Goal: Task Accomplishment & Management: Use online tool/utility

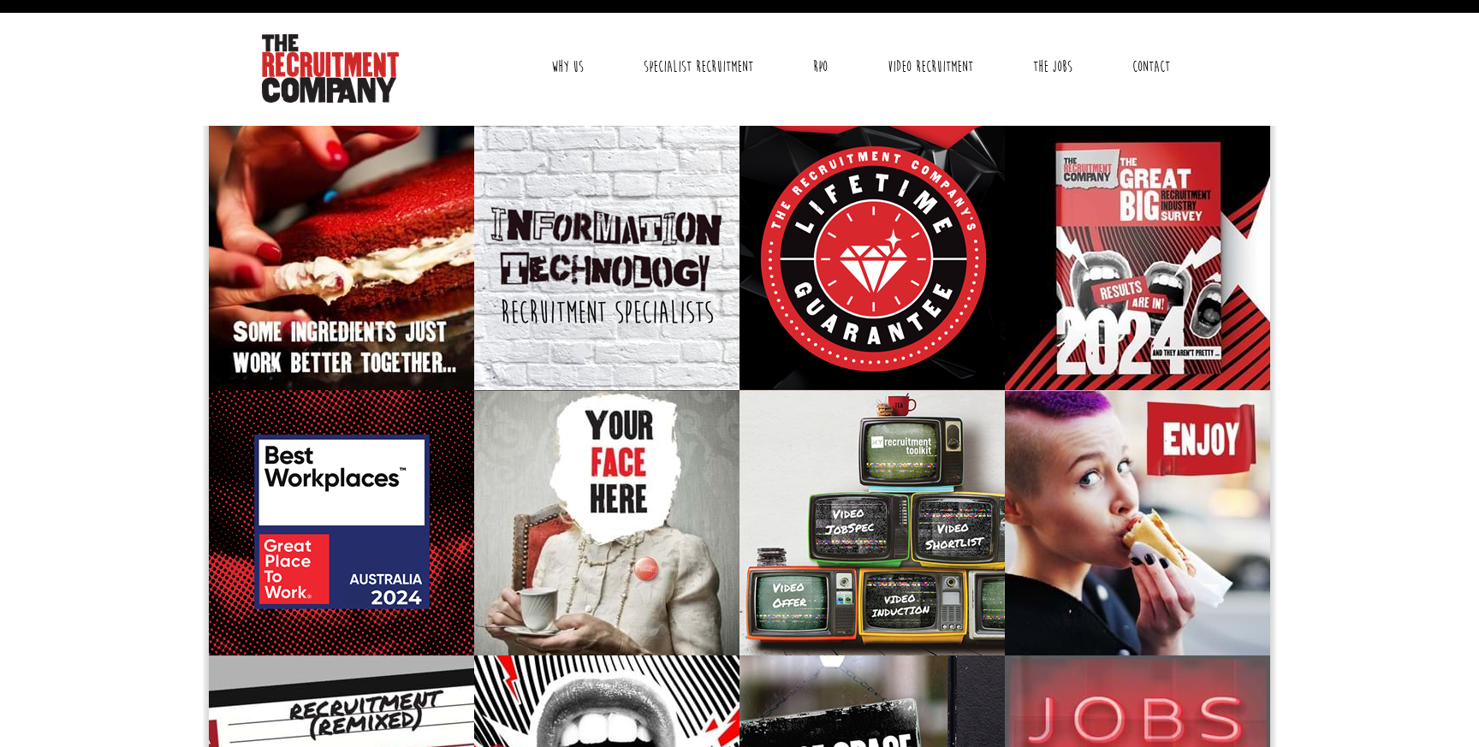
scroll to position [32, 0]
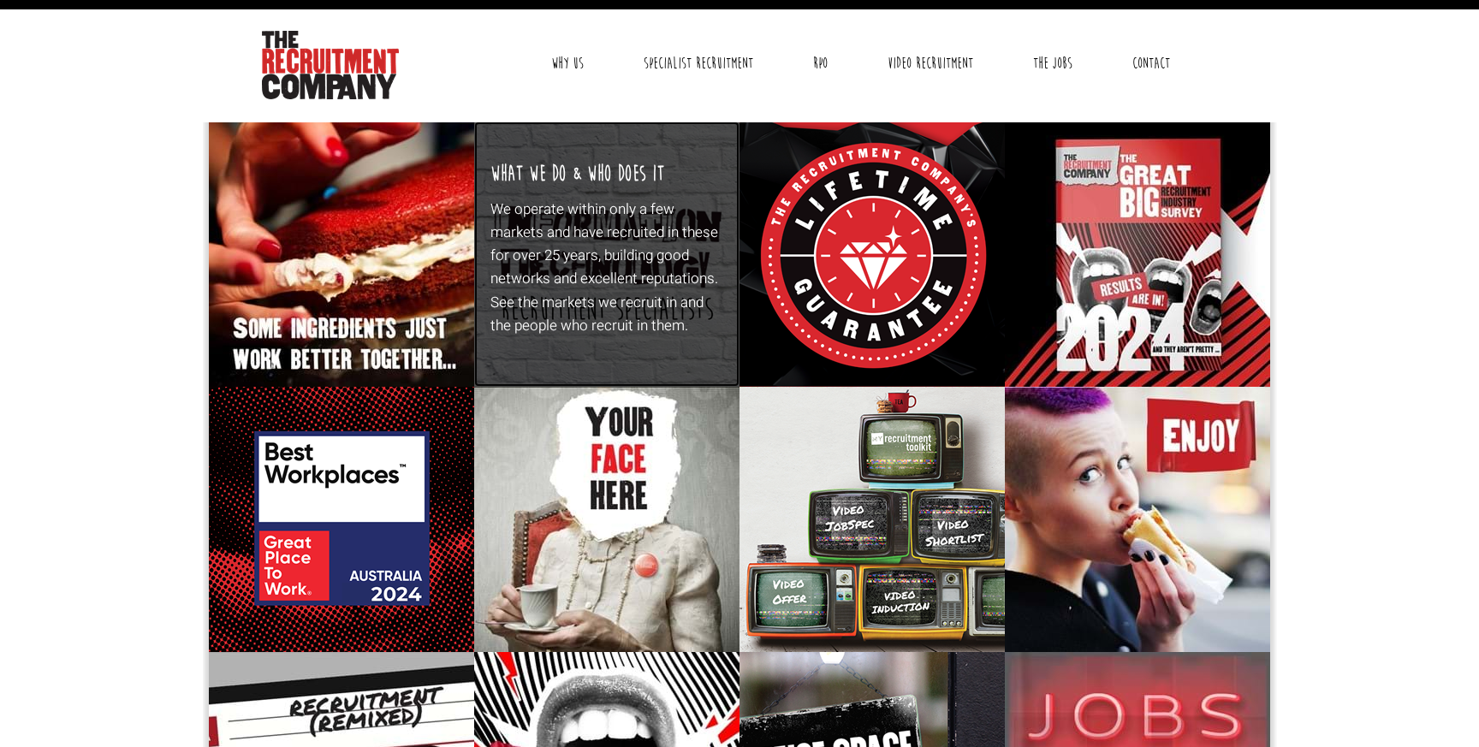
click at [600, 268] on p "We operate within only a few markets and have recruited in these for over 25 ye…" at bounding box center [607, 268] width 234 height 140
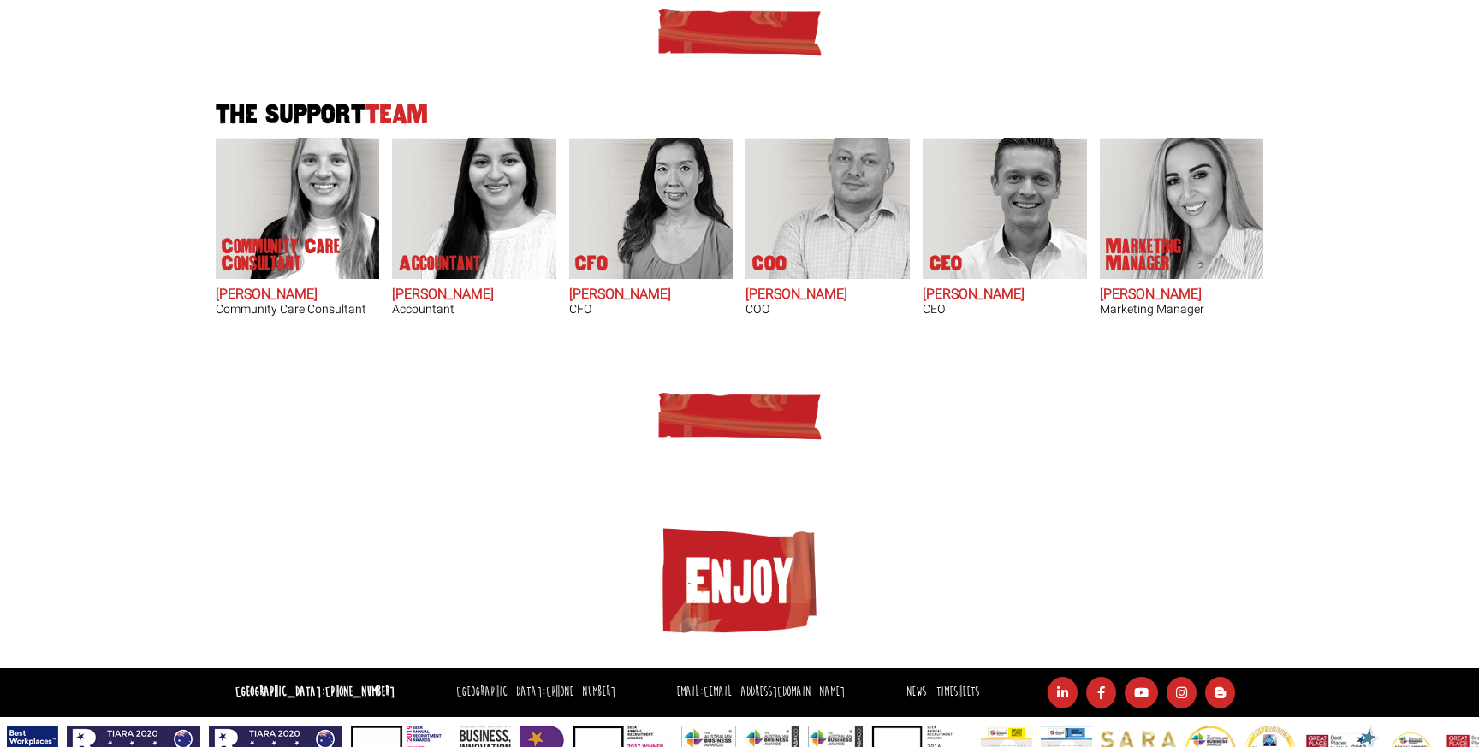
scroll to position [1099, 0]
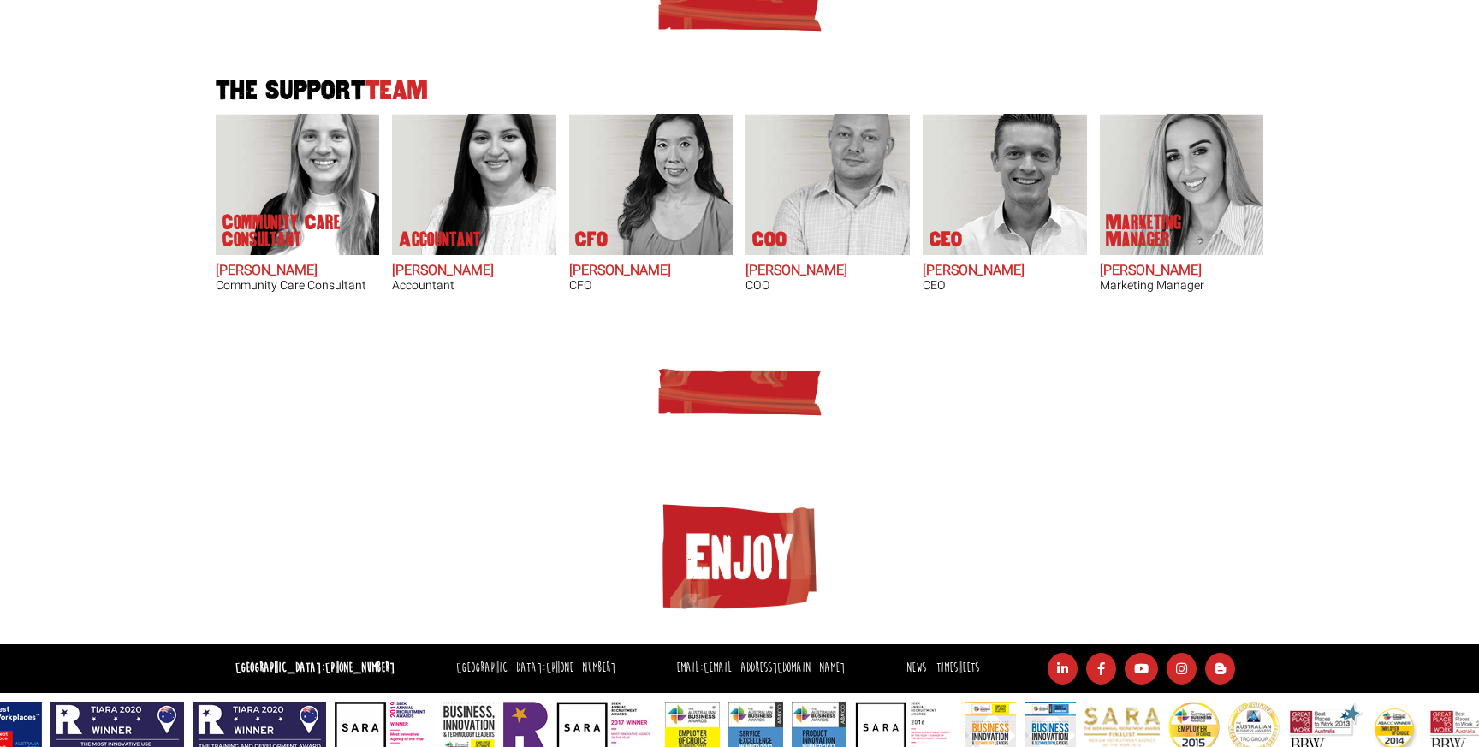
click at [728, 524] on img at bounding box center [739, 558] width 171 height 121
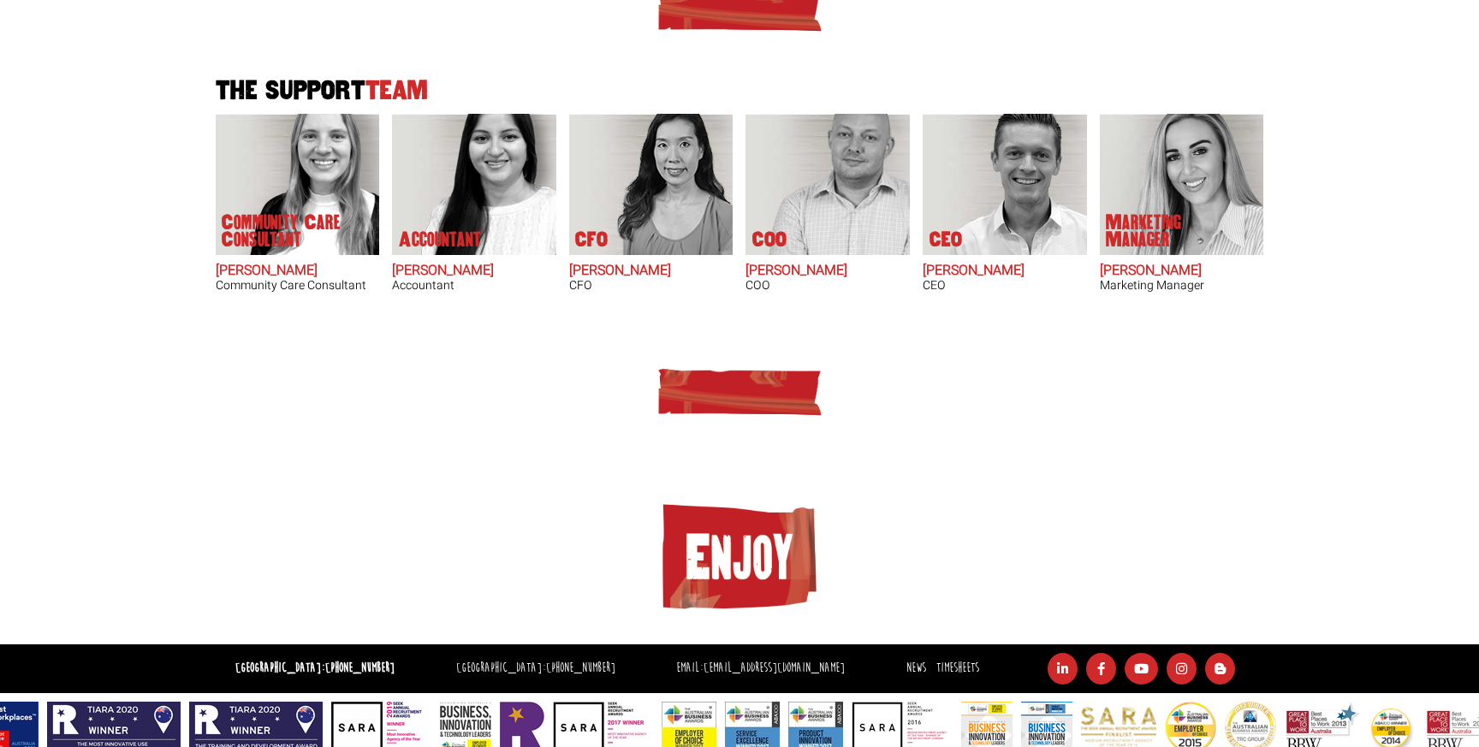
click at [743, 391] on img at bounding box center [739, 391] width 171 height 51
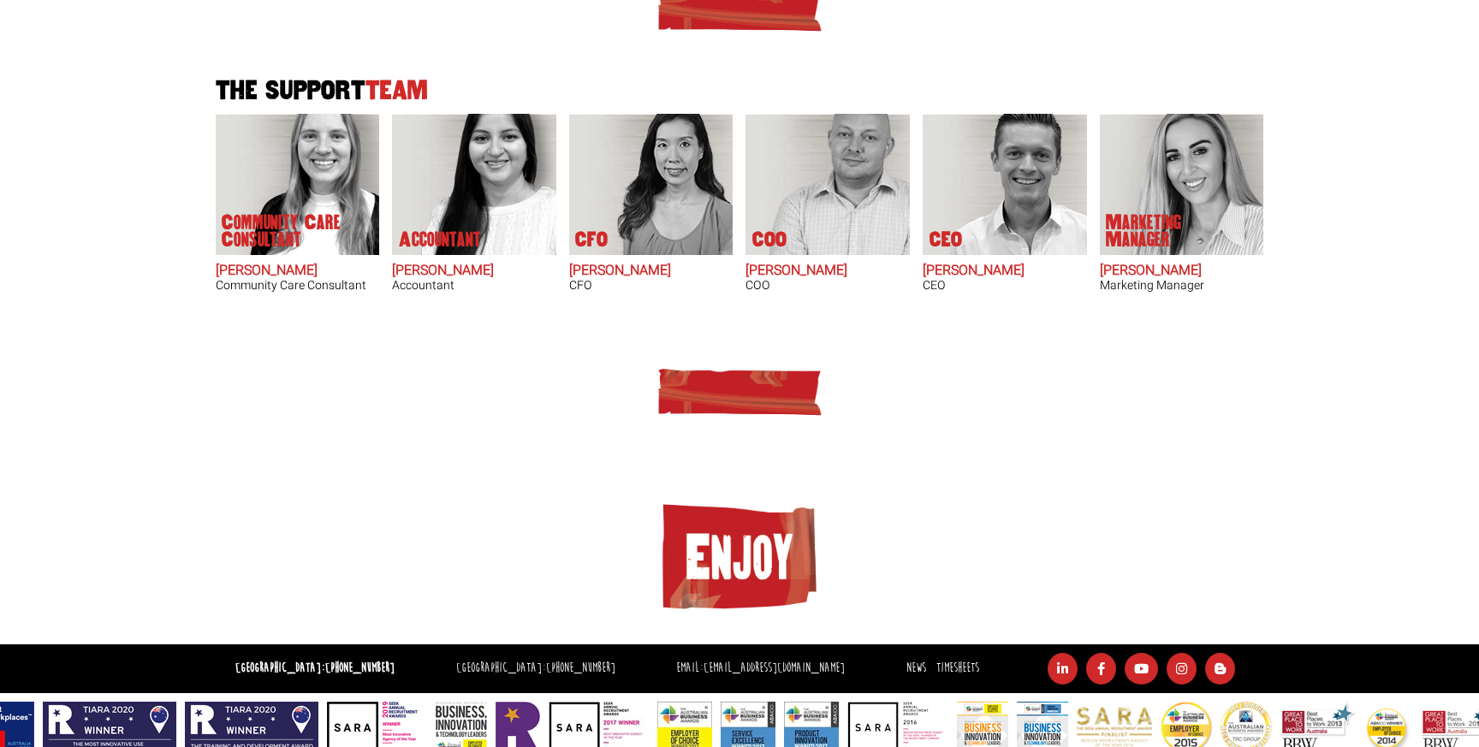
click at [739, 341] on div at bounding box center [739, 407] width 1061 height 132
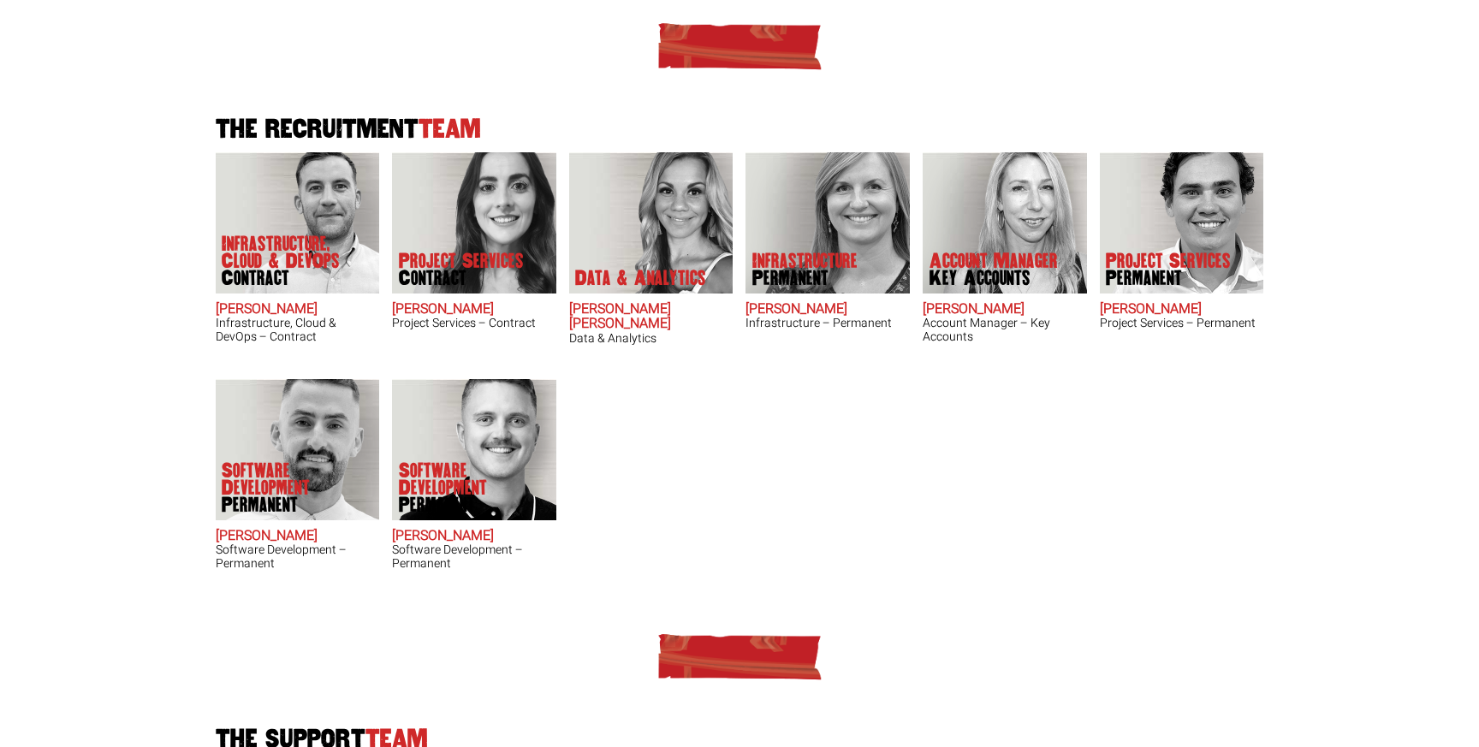
scroll to position [392, 0]
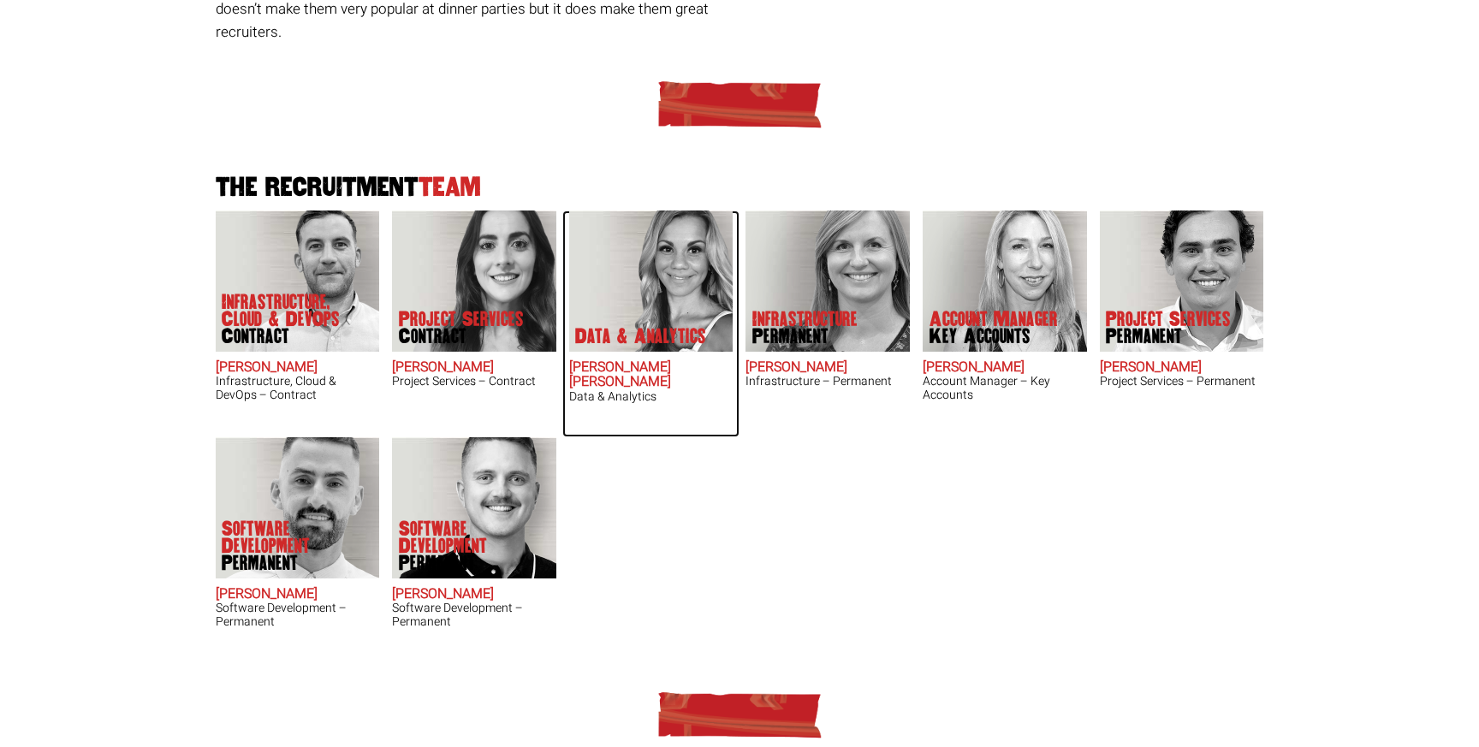
click at [647, 267] on img at bounding box center [650, 281] width 164 height 141
click at [871, 499] on div "The Recruitment Team Infrastructure, Cloud & DevOps Contract Adam Eshet Infrast…" at bounding box center [739, 358] width 1061 height 610
click at [974, 457] on div "The Recruitment Team Infrastructure, Cloud & DevOps Contract Adam Eshet Infrast…" at bounding box center [739, 358] width 1061 height 610
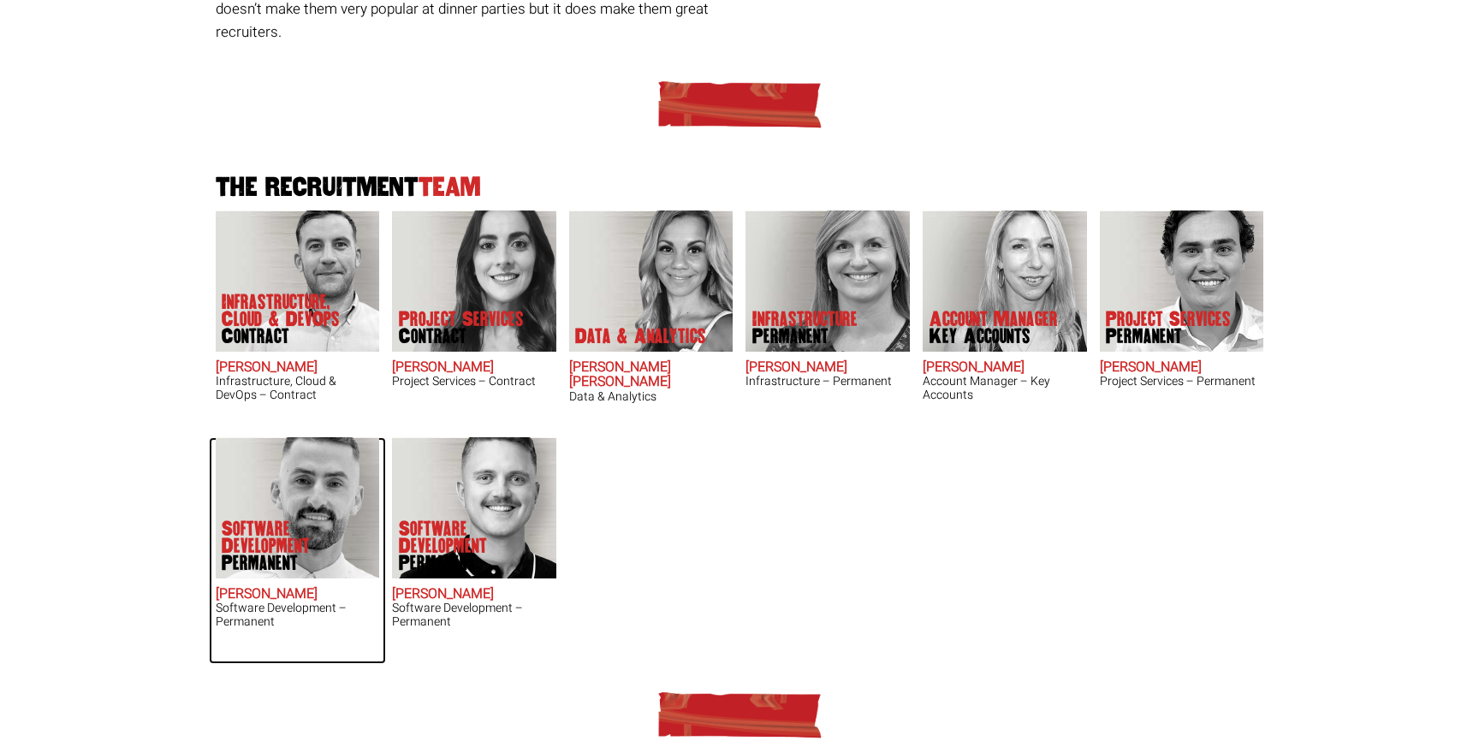
click at [306, 520] on p "Software Development Permanent" at bounding box center [290, 545] width 137 height 51
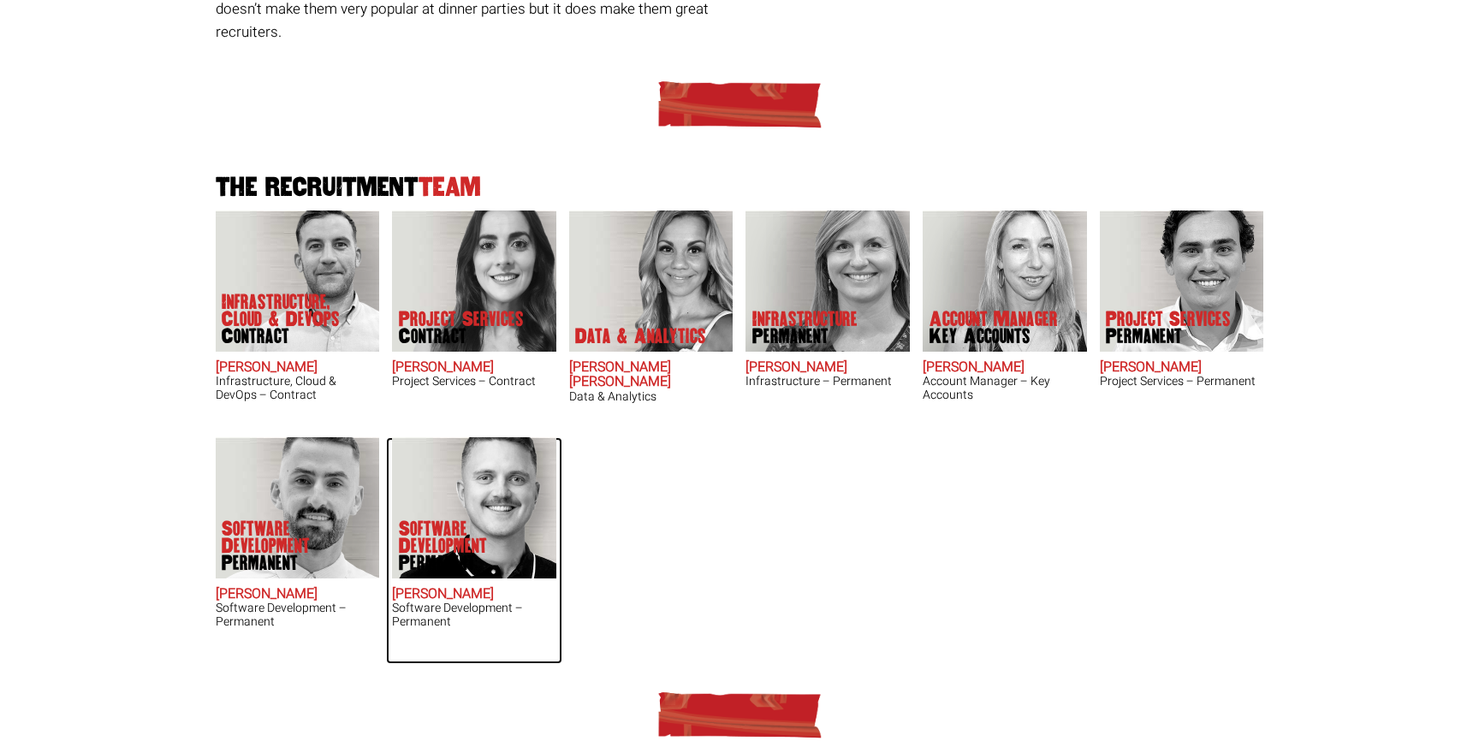
click at [474, 516] on div "Software Development Permanent" at bounding box center [467, 547] width 137 height 62
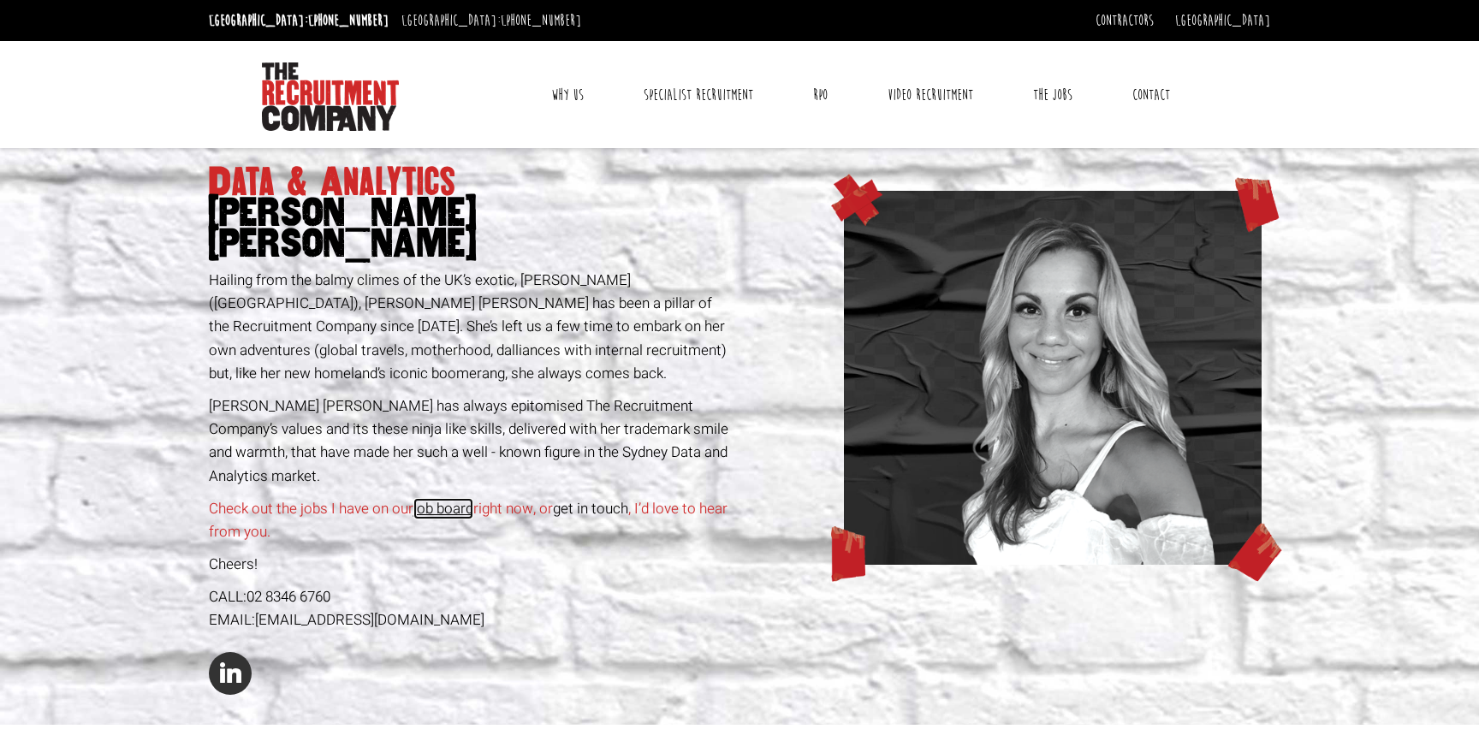
click at [446, 498] on link "job board" at bounding box center [443, 508] width 60 height 21
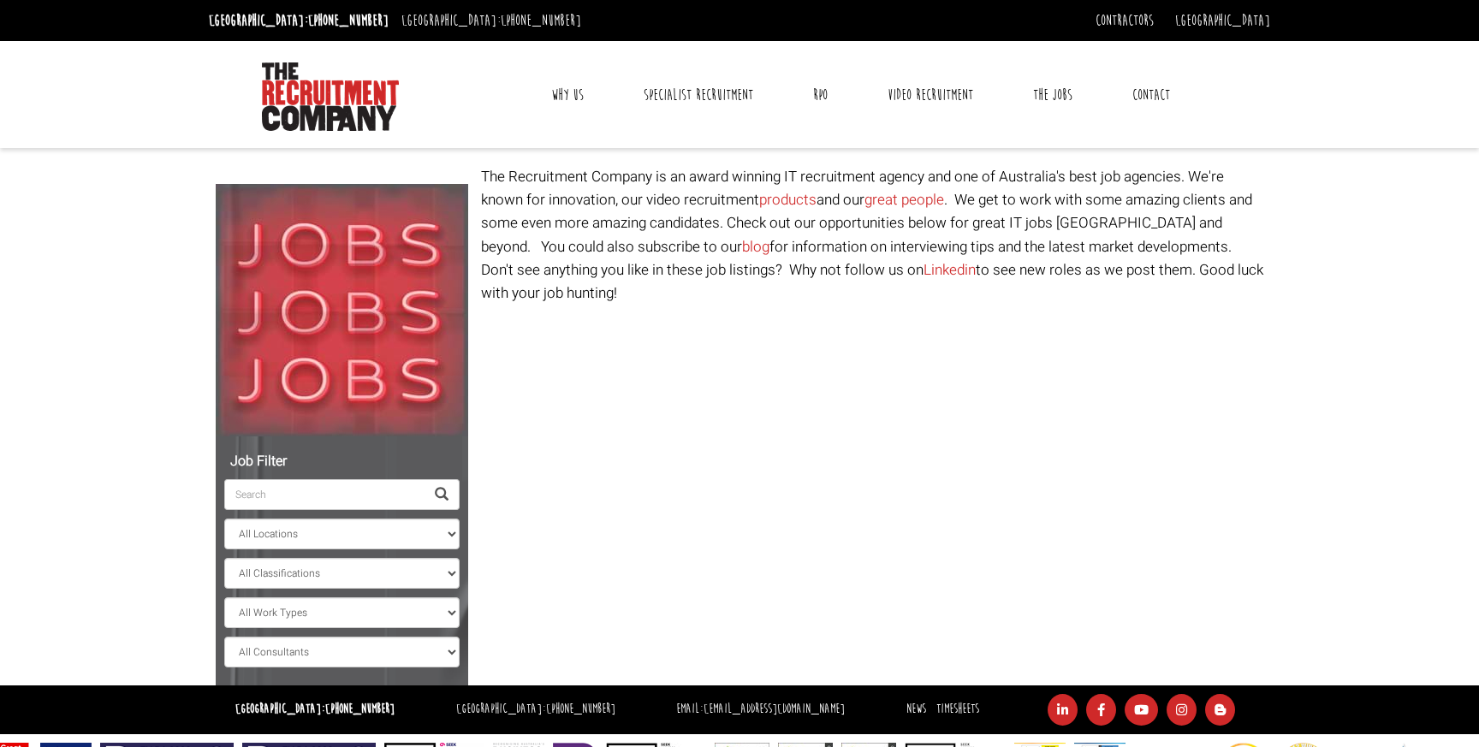
select select "[PERSON_NAME] [PERSON_NAME]"
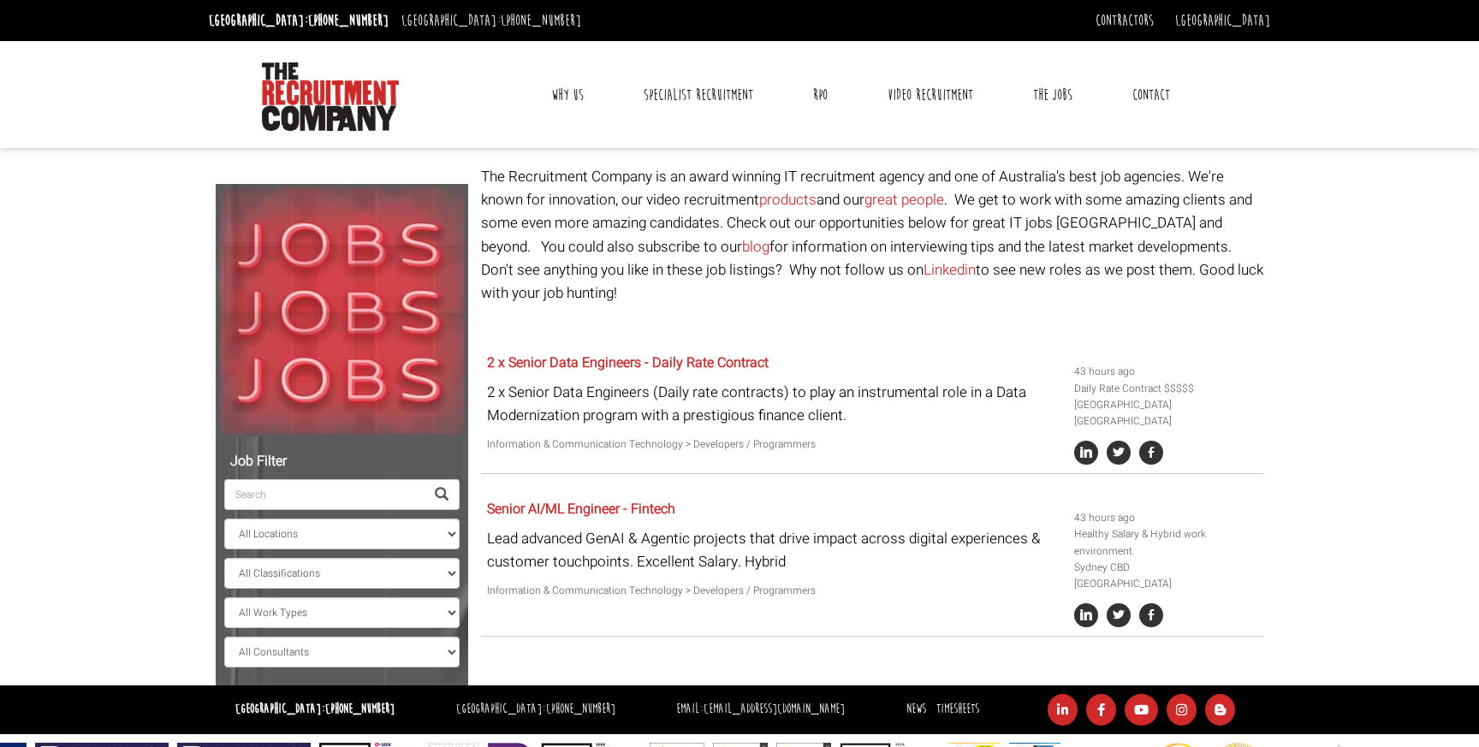
click at [850, 314] on p at bounding box center [872, 325] width 783 height 23
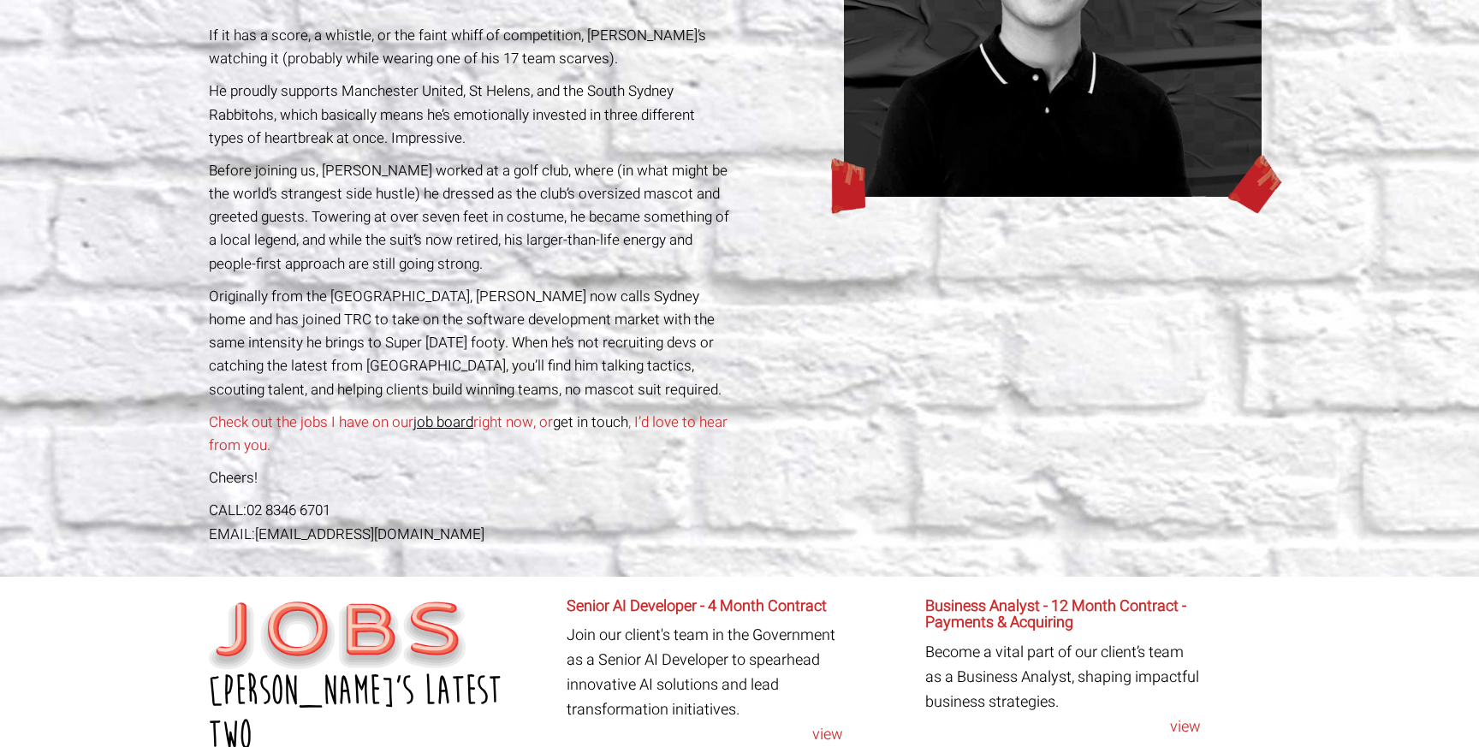
scroll to position [449, 0]
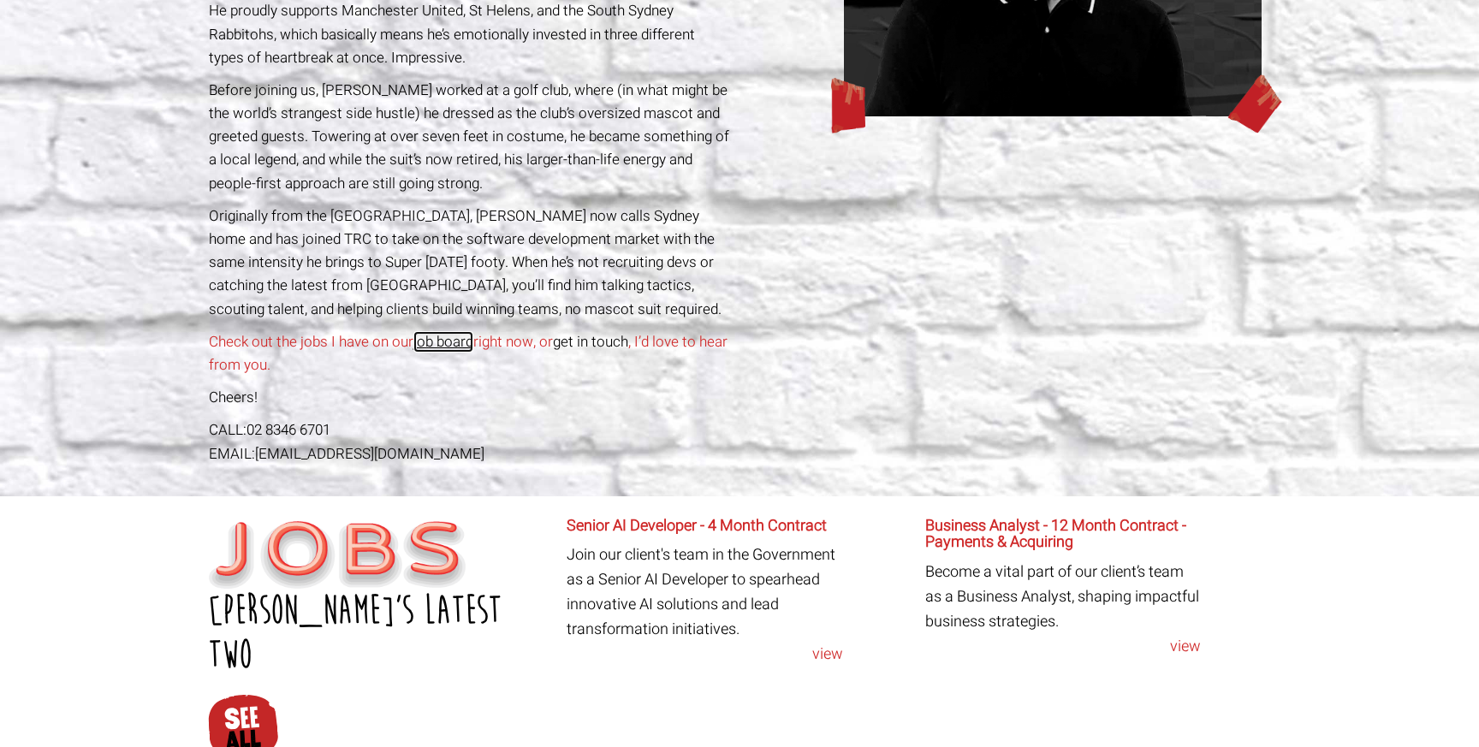
click at [455, 343] on link "job board" at bounding box center [443, 341] width 60 height 21
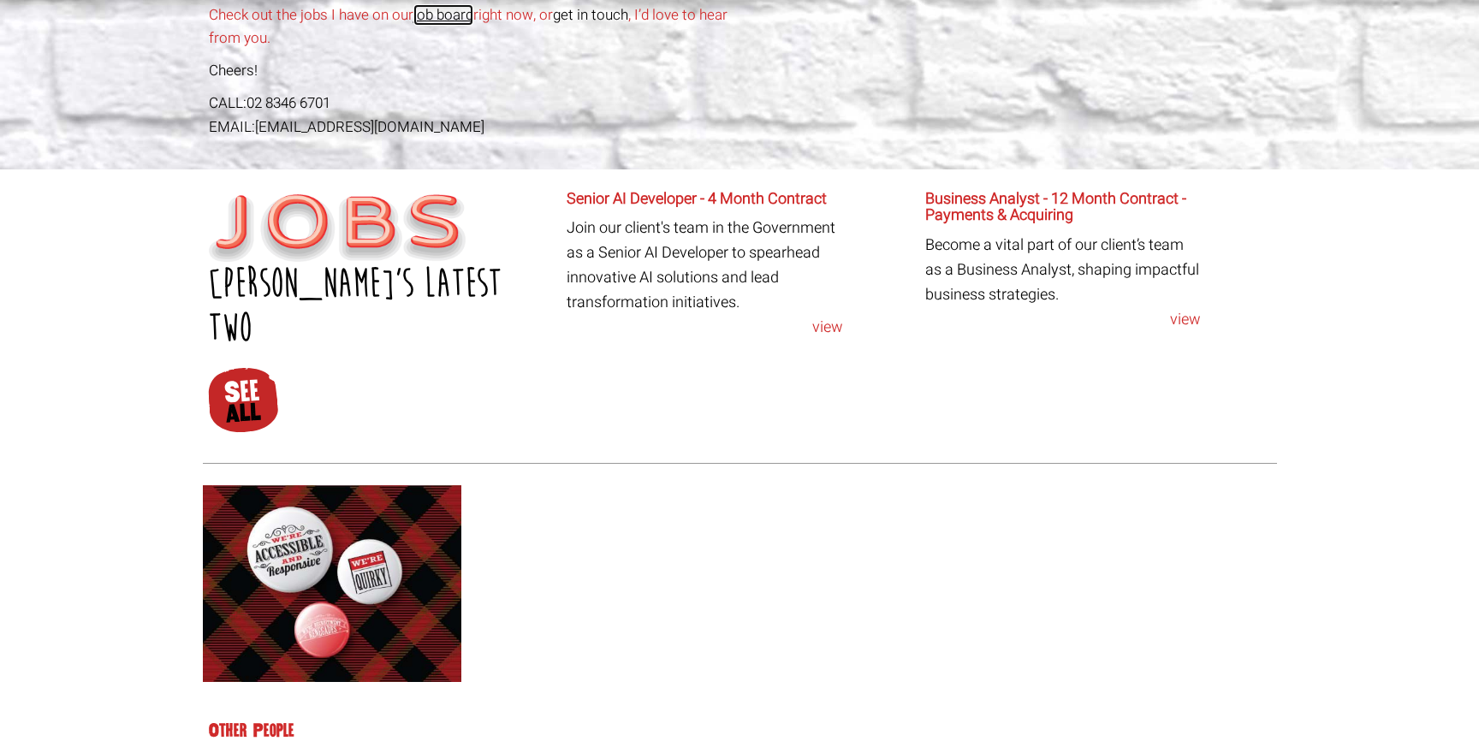
scroll to position [1086, 0]
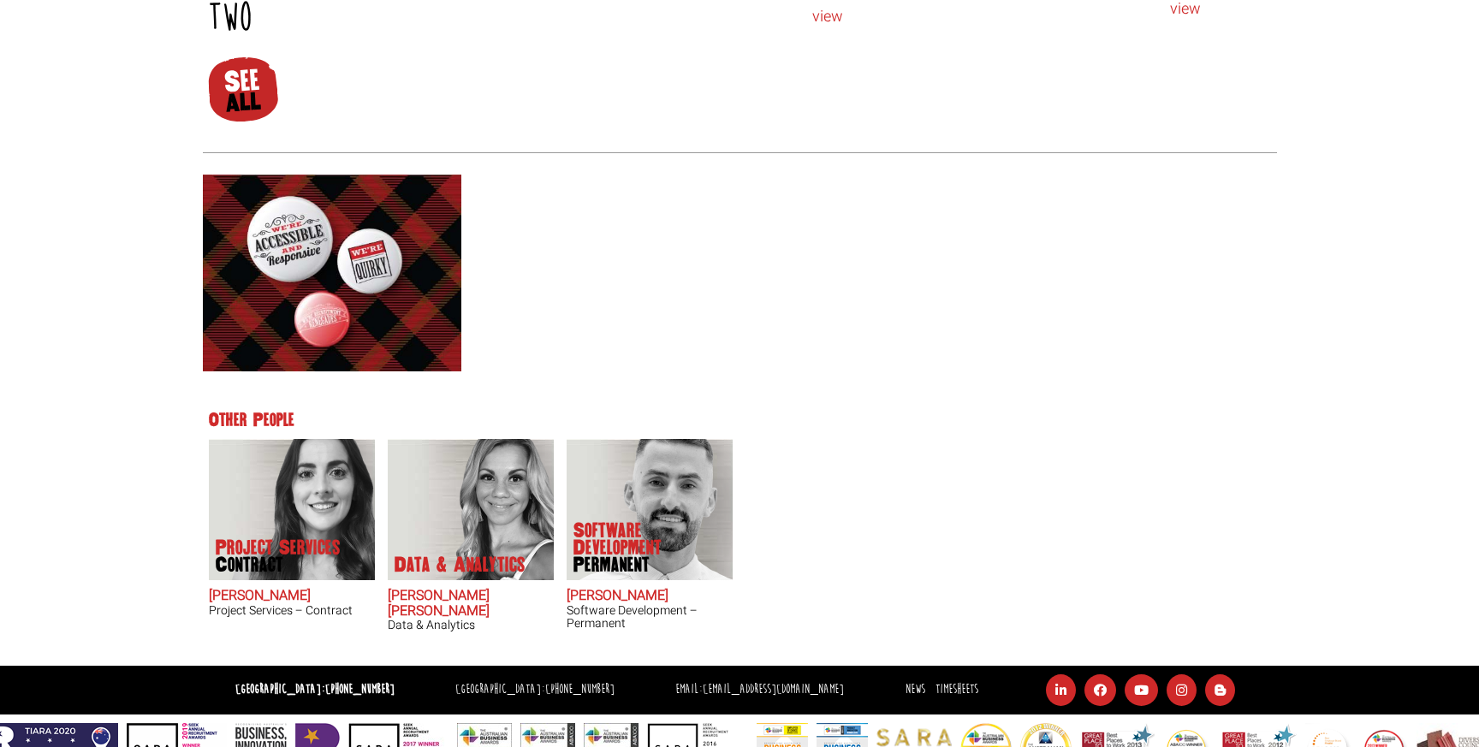
click at [1111, 401] on aside "Other People Project Services Contract Claire Sheerin Project Services – Contra…" at bounding box center [740, 533] width 1074 height 264
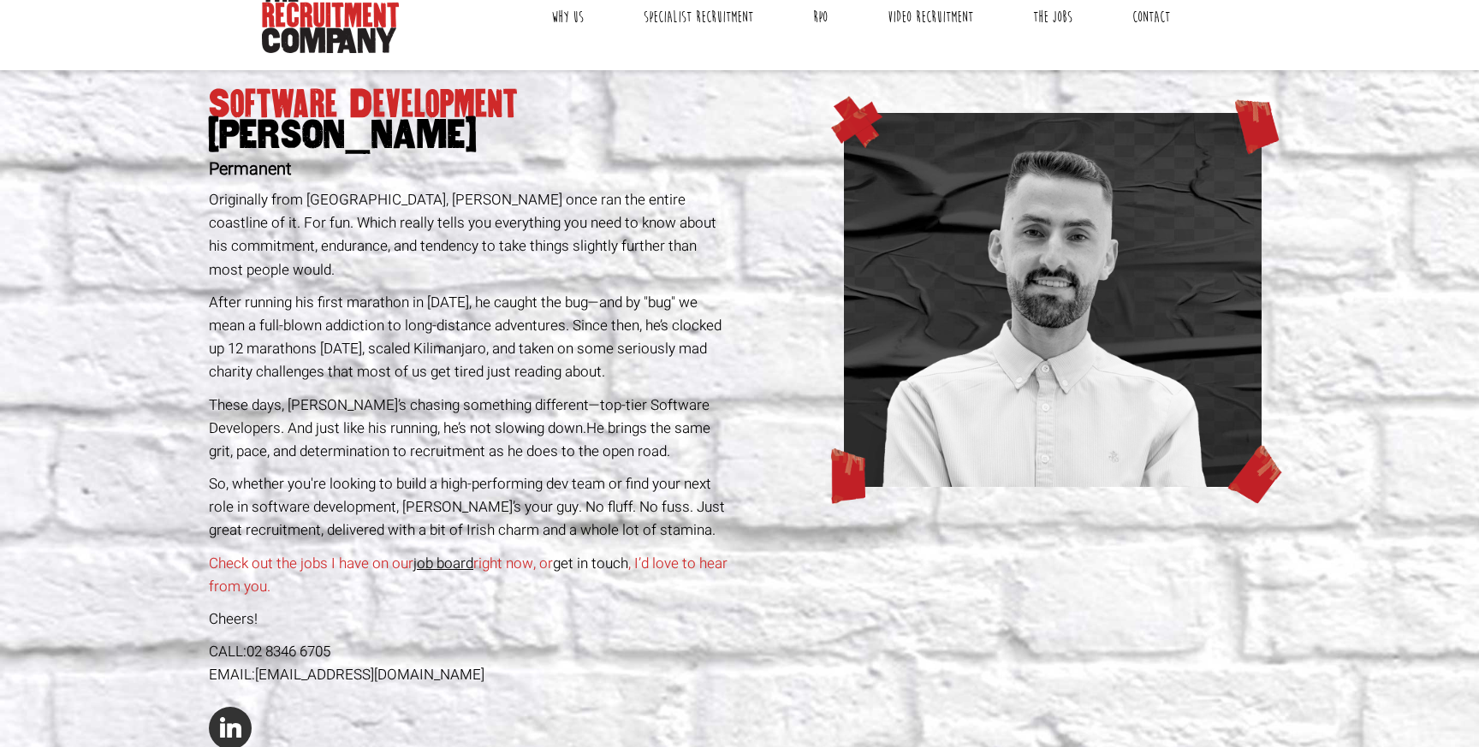
scroll to position [88, 0]
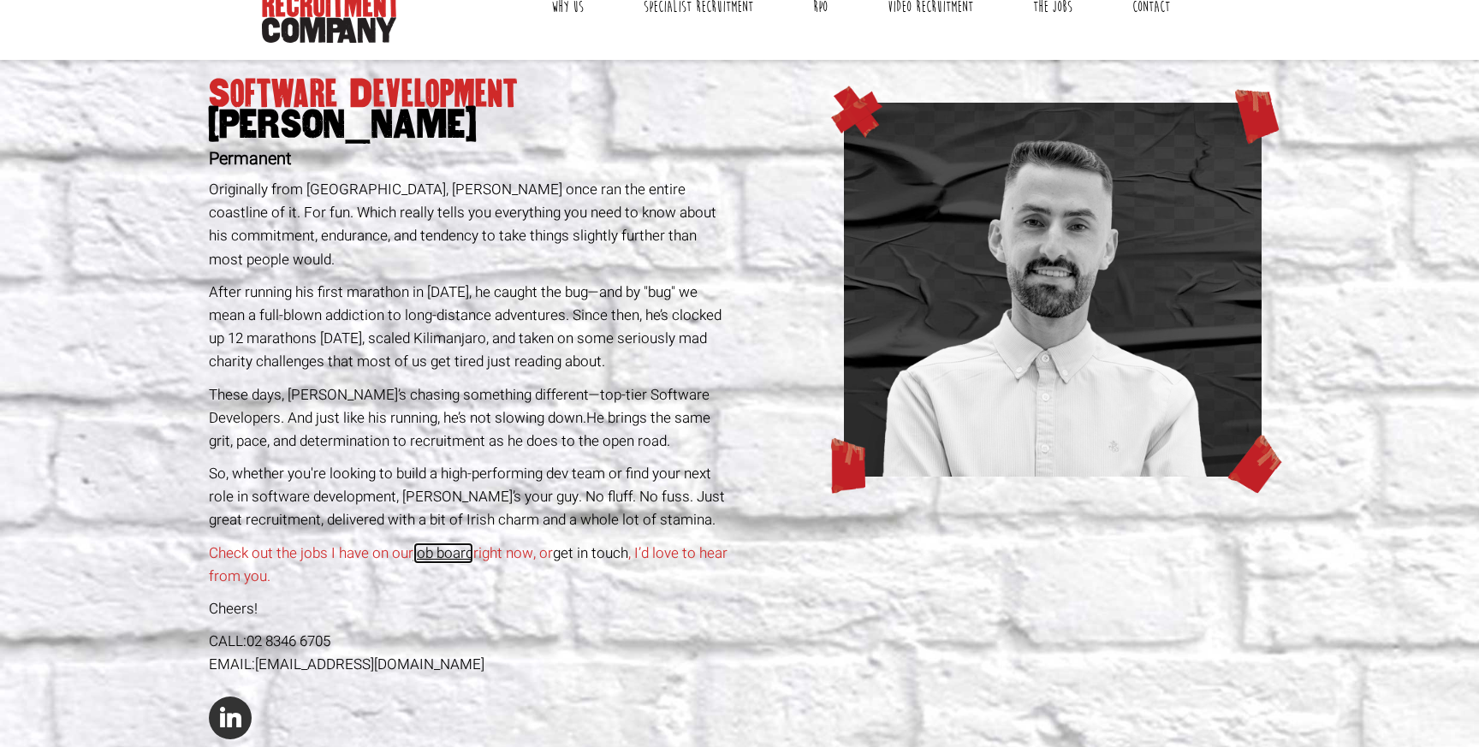
click at [453, 543] on link "job board" at bounding box center [443, 553] width 60 height 21
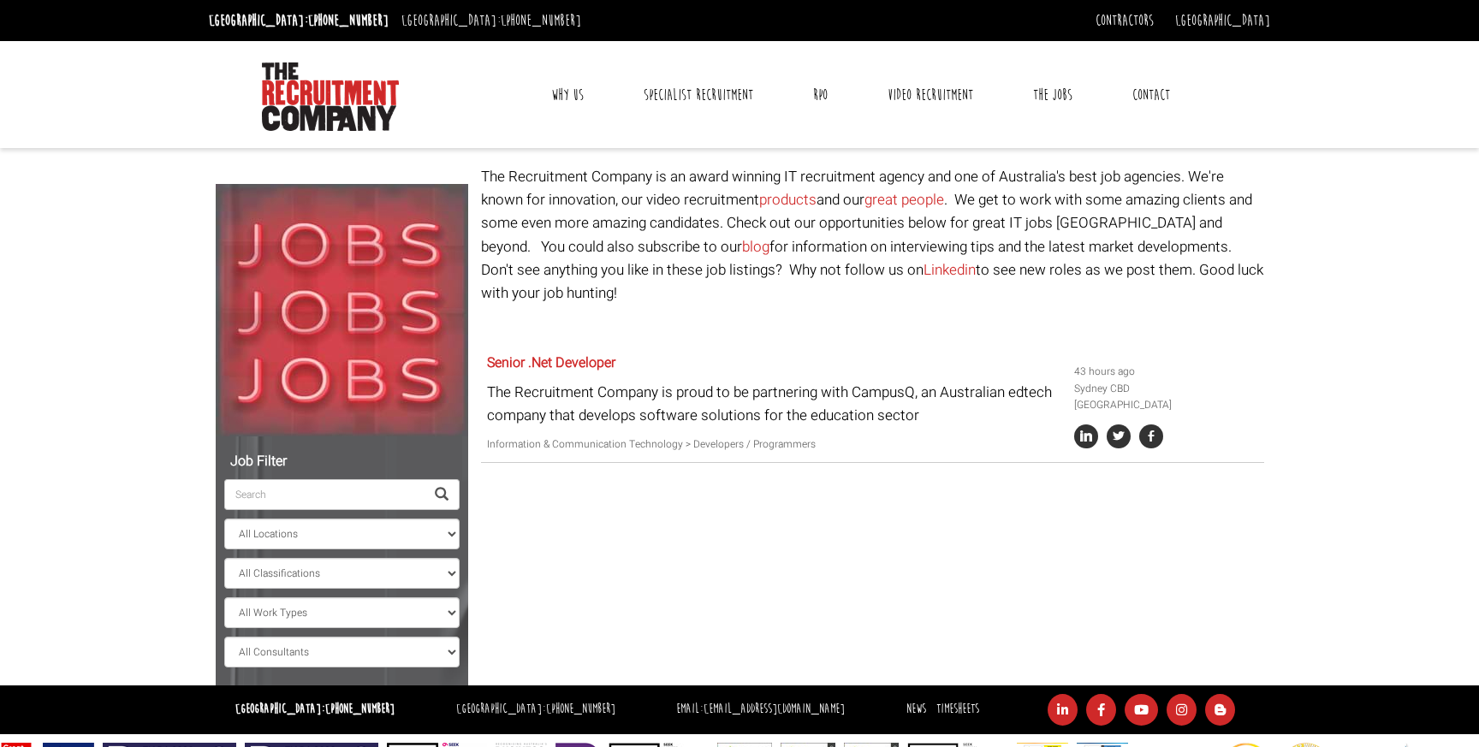
select select "[PERSON_NAME]"
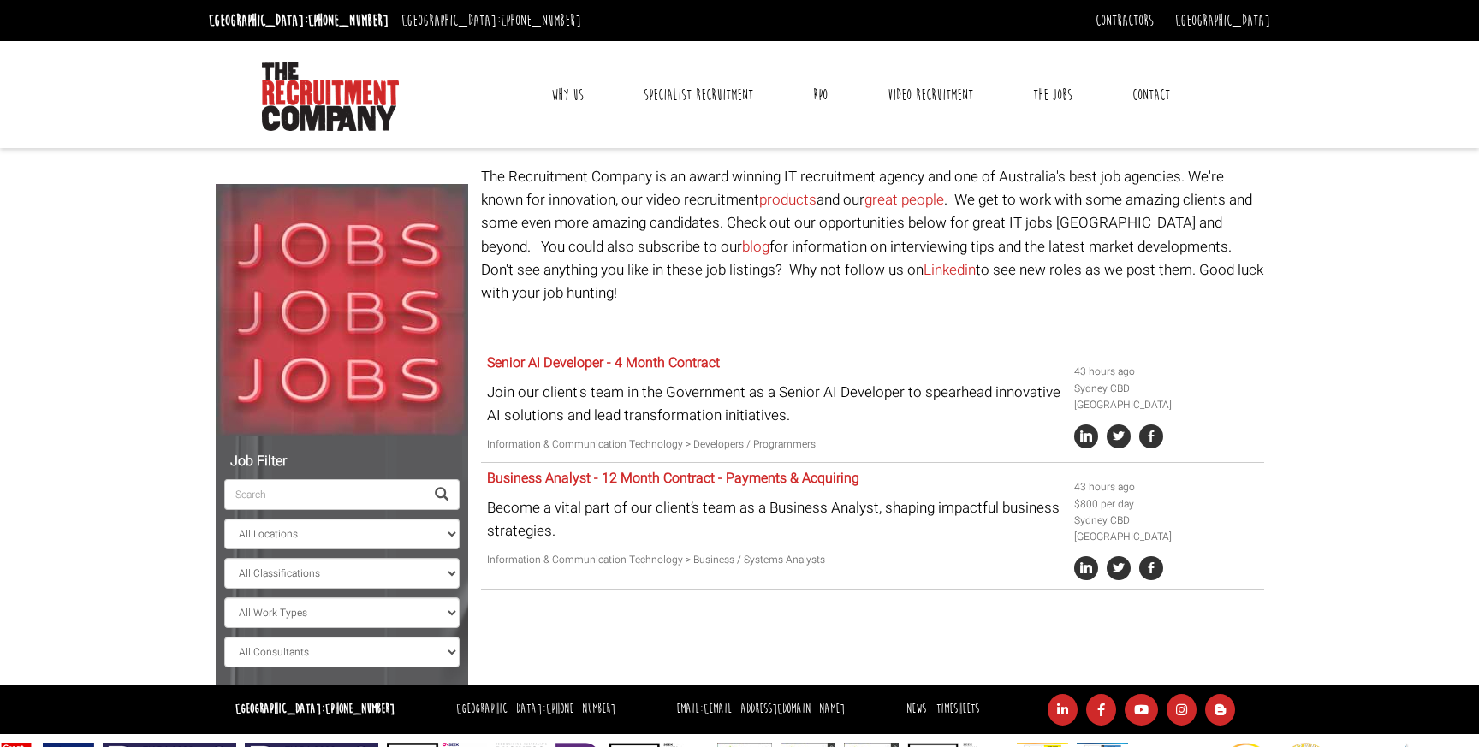
select select "[PERSON_NAME]"
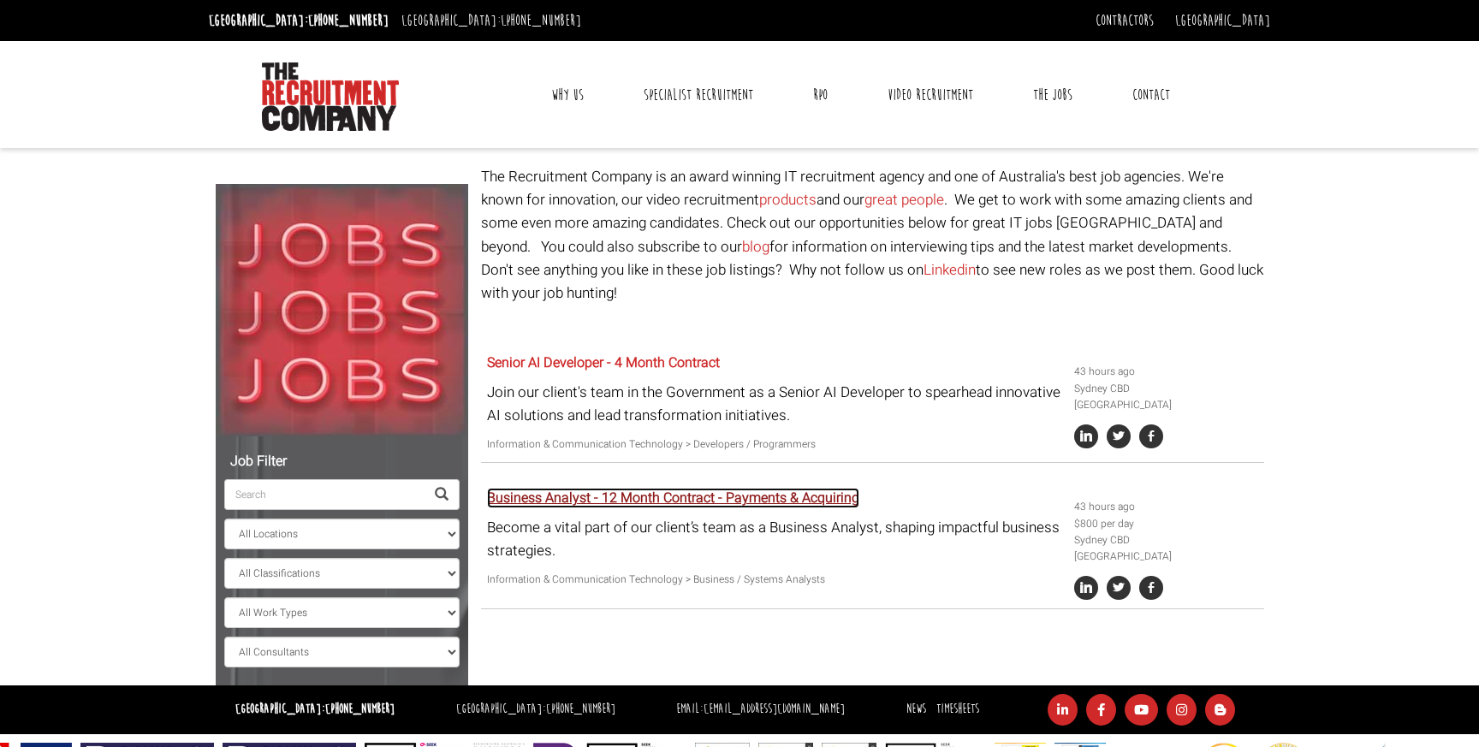
click at [748, 488] on link "Business Analyst - 12 Month Contract - Payments & Acquiring" at bounding box center [673, 498] width 372 height 21
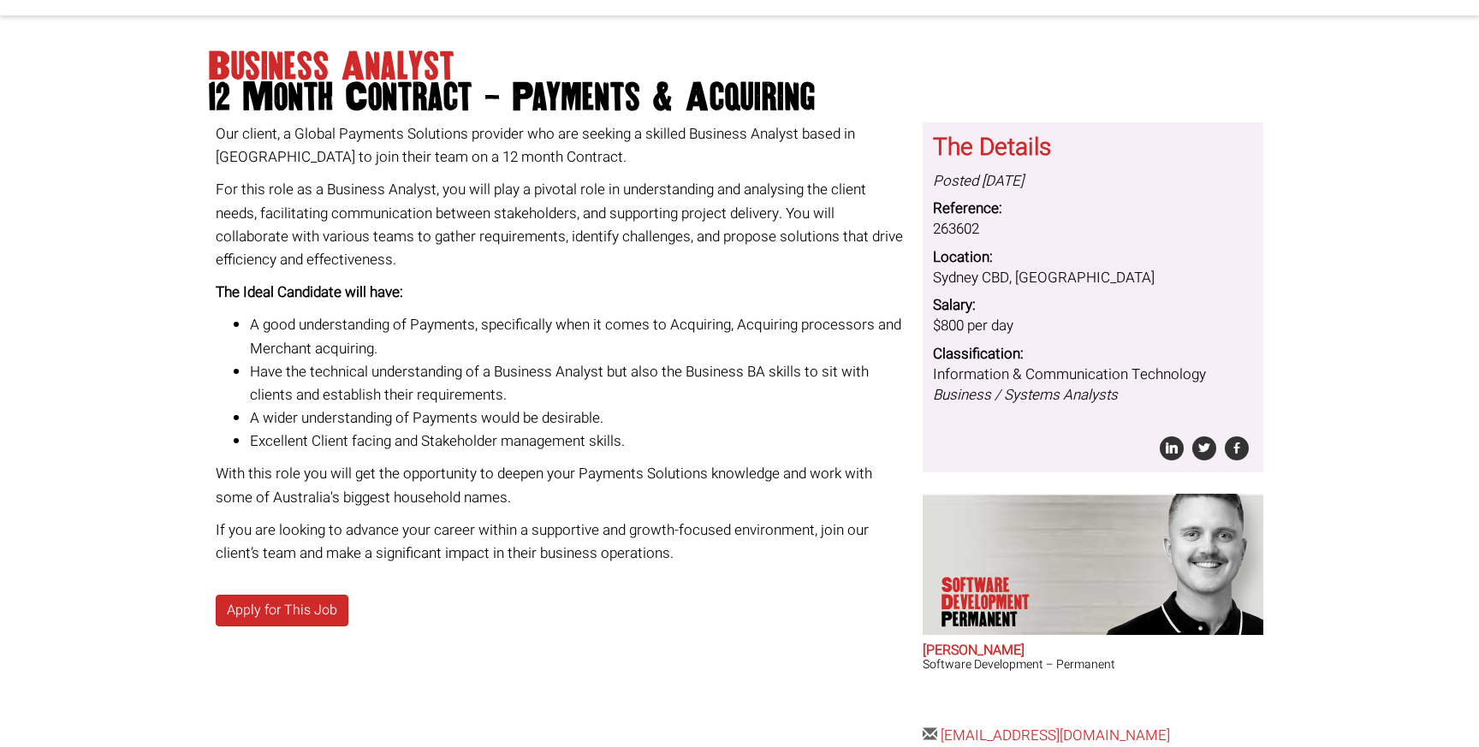
scroll to position [121, 0]
